Goal: Information Seeking & Learning: Learn about a topic

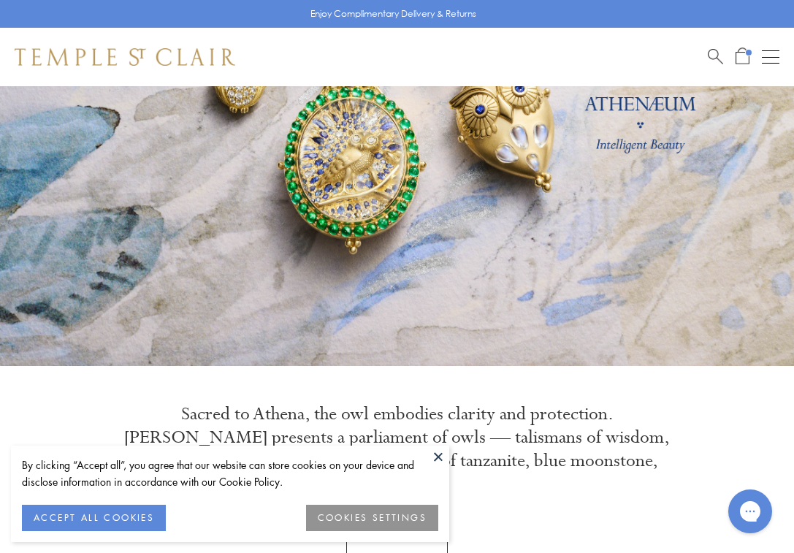
scroll to position [199, 0]
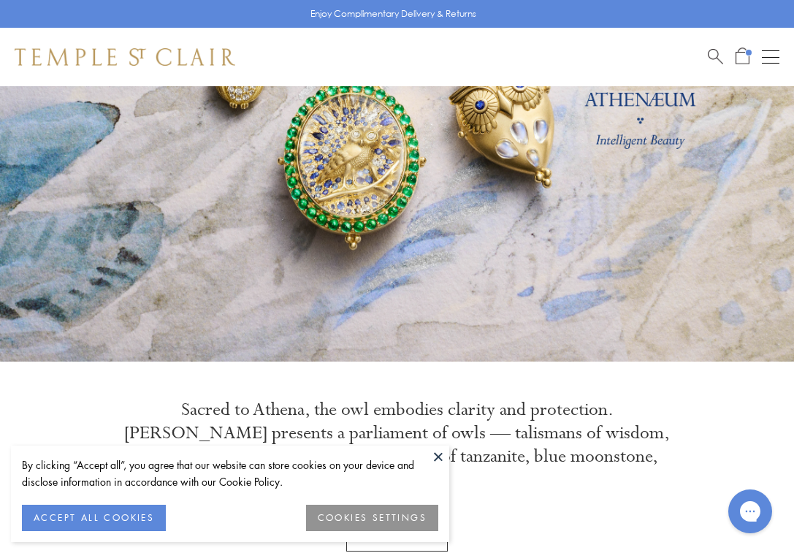
click at [133, 515] on button "ACCEPT ALL COOKIES" at bounding box center [94, 518] width 144 height 26
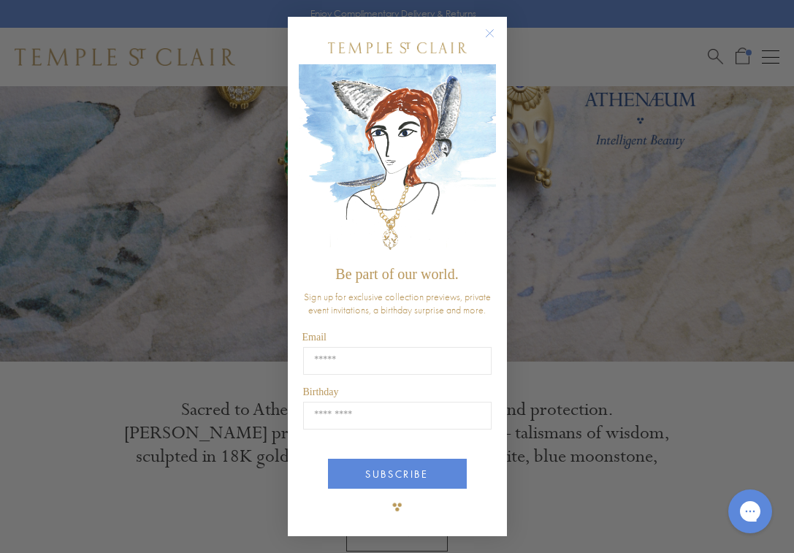
click at [492, 35] on circle "Close dialog" at bounding box center [490, 33] width 18 height 18
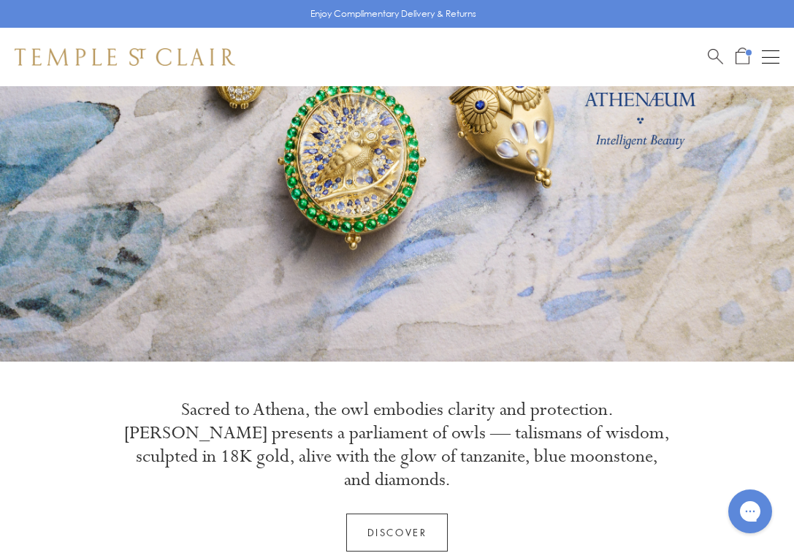
click at [375, 259] on link at bounding box center [397, 124] width 794 height 475
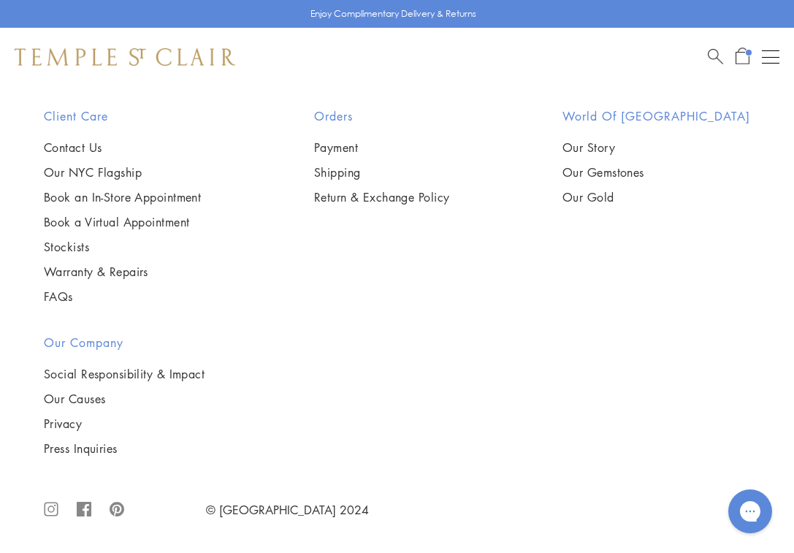
scroll to position [4166, 0]
click at [0, 0] on img at bounding box center [0, 0] width 0 height 0
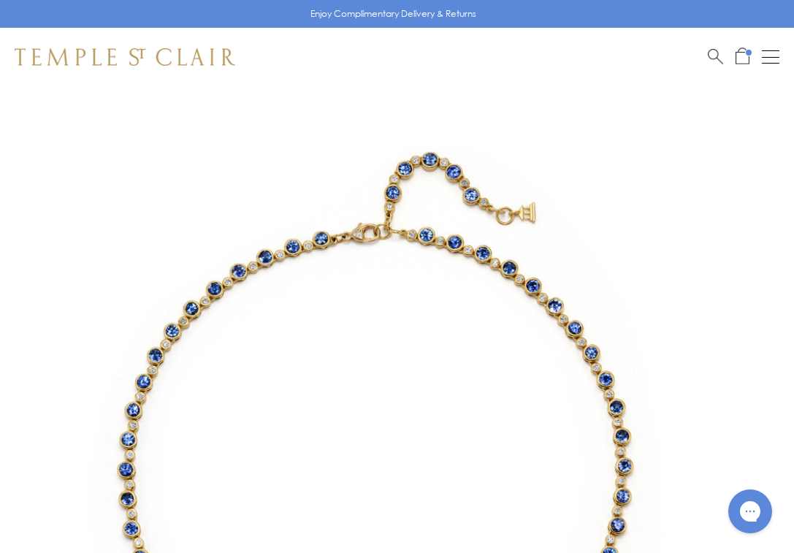
click at [768, 53] on button "Open navigation" at bounding box center [771, 57] width 18 height 18
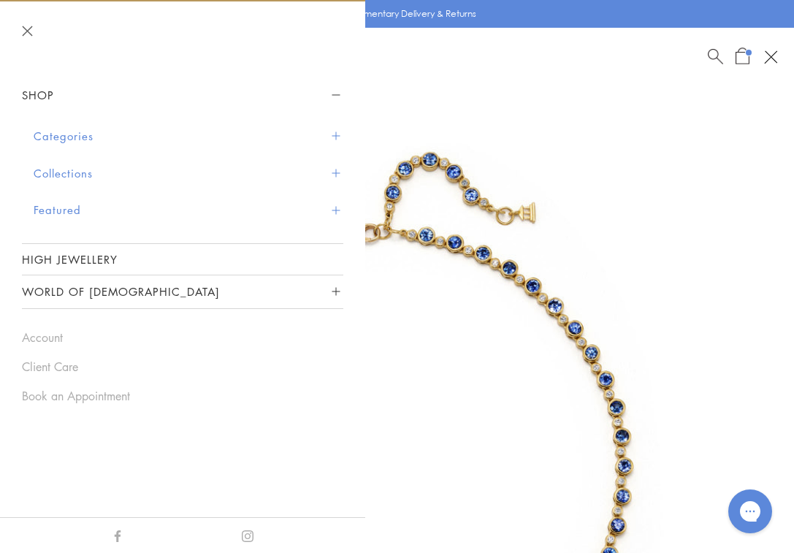
click at [72, 171] on button "Collections" at bounding box center [189, 173] width 310 height 37
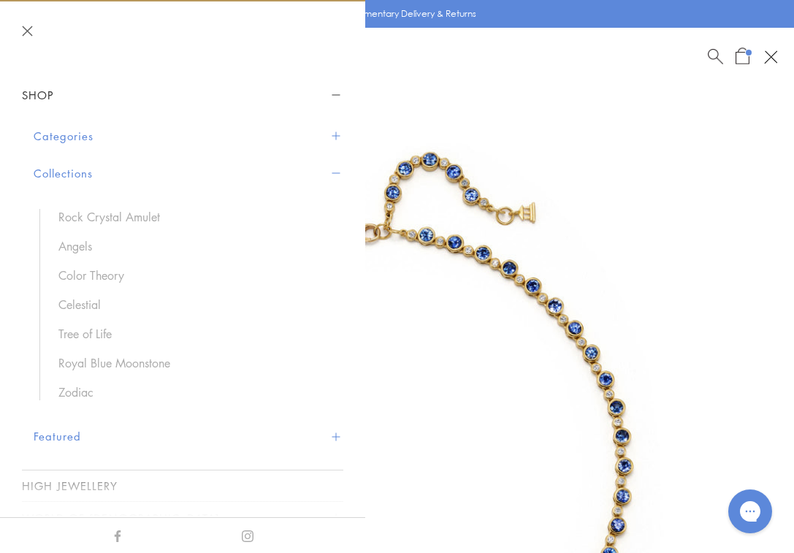
click at [72, 171] on button "Collections" at bounding box center [189, 173] width 310 height 37
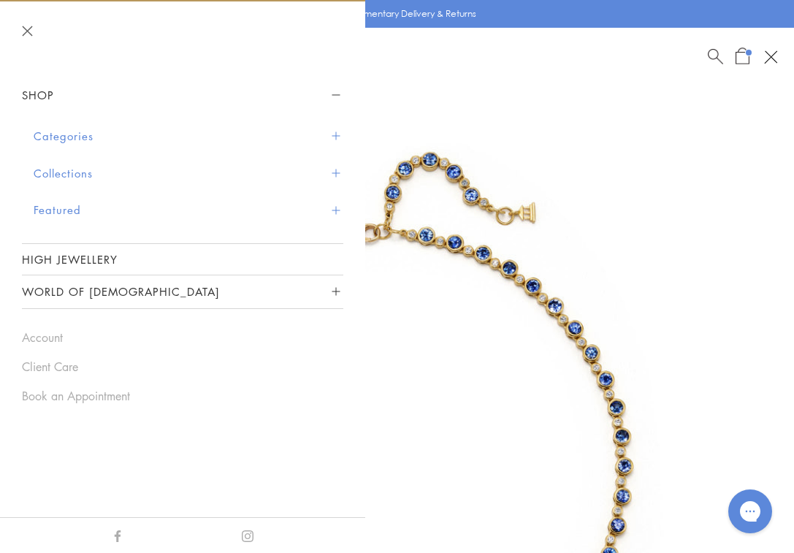
click at [77, 135] on button "Categories" at bounding box center [189, 136] width 310 height 37
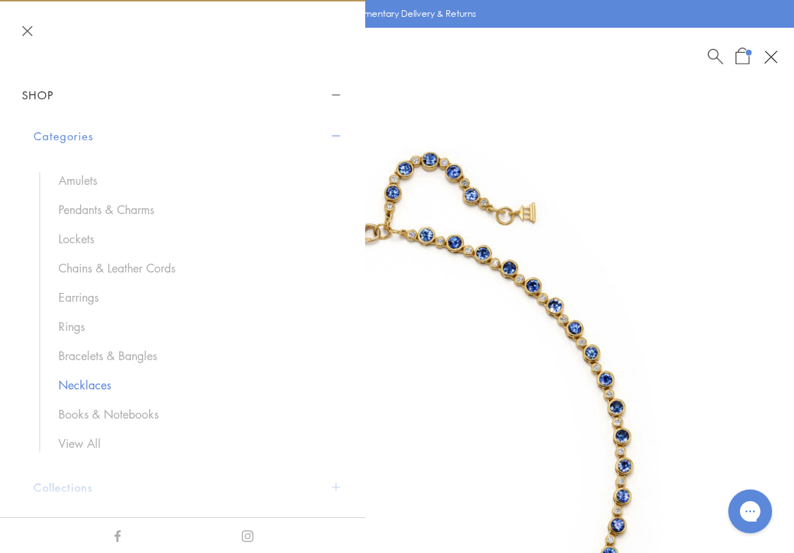
click at [80, 384] on link "Necklaces" at bounding box center [193, 385] width 270 height 16
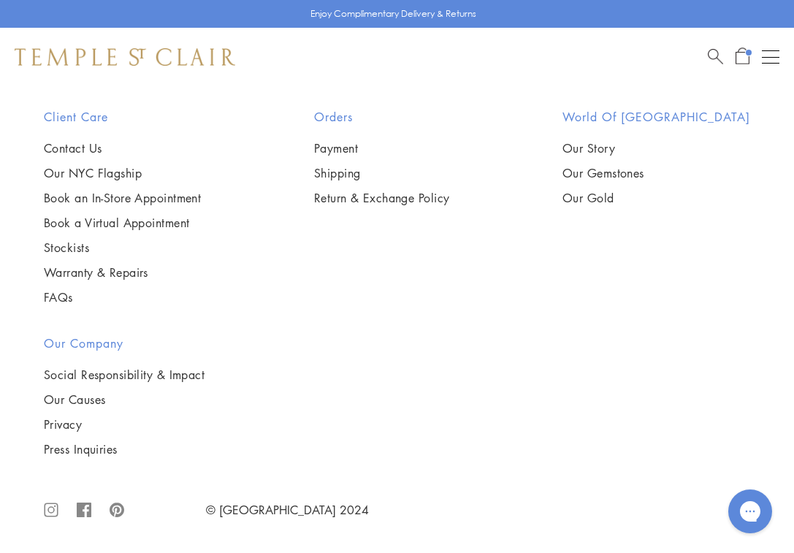
scroll to position [2924, 0]
click at [0, 0] on img at bounding box center [0, 0] width 0 height 0
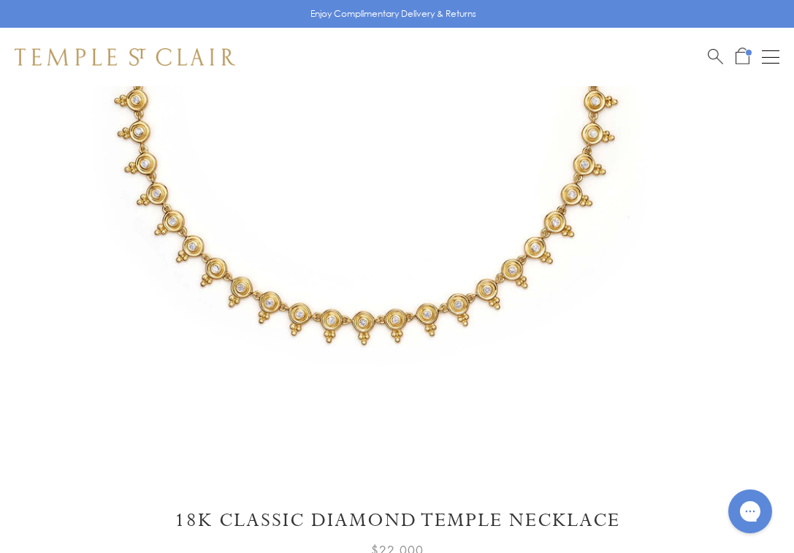
scroll to position [342, 0]
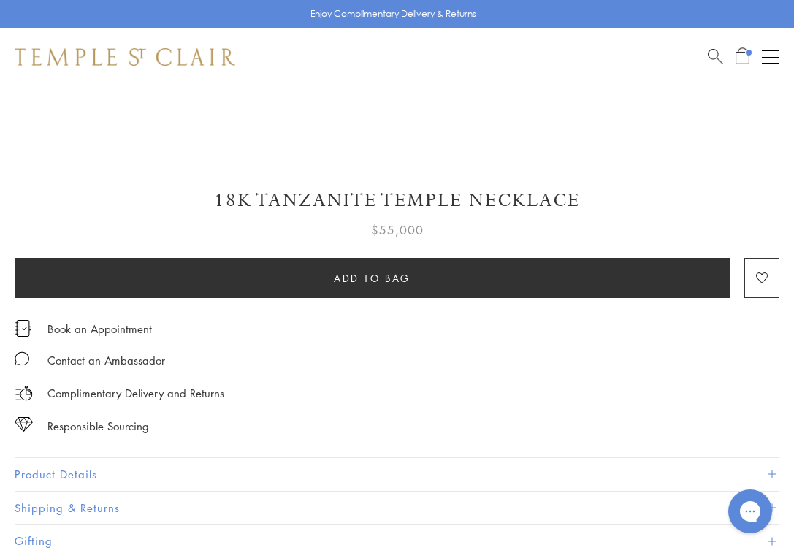
scroll to position [403, 0]
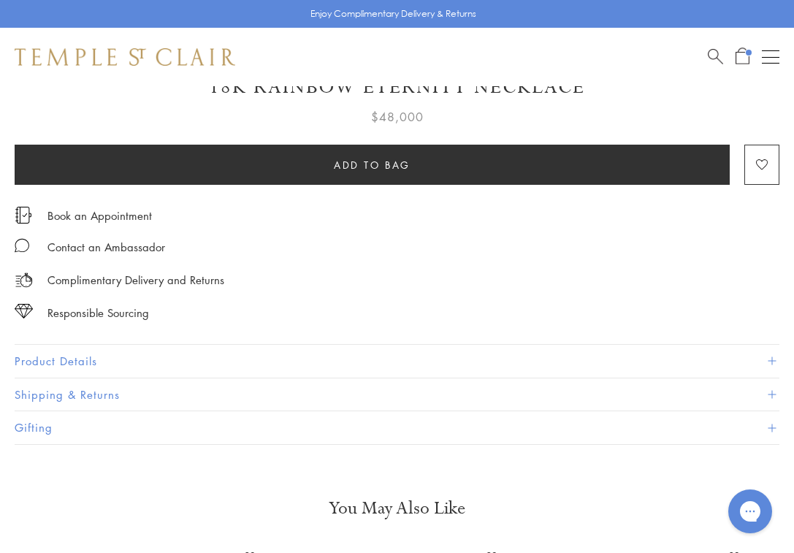
scroll to position [810, 0]
